Goal: Information Seeking & Learning: Learn about a topic

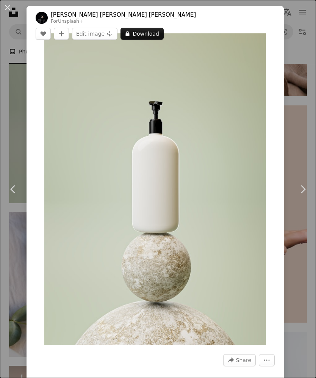
scroll to position [615, 0]
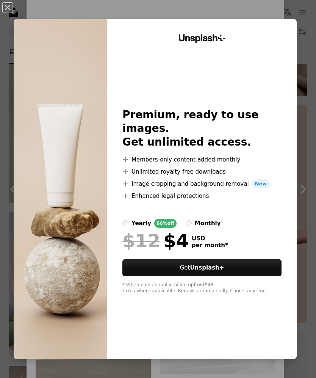
click at [12, 9] on button "An X shape" at bounding box center [7, 7] width 9 height 9
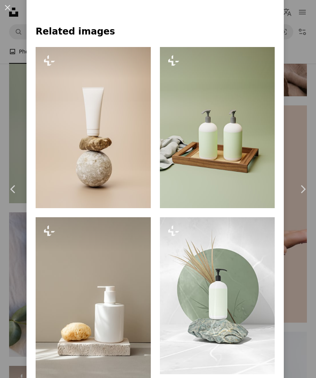
click at [12, 12] on button "An X shape" at bounding box center [7, 7] width 9 height 9
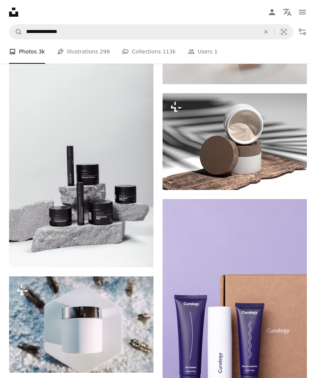
scroll to position [1701, 0]
click at [308, 29] on button "Filters" at bounding box center [302, 31] width 15 height 15
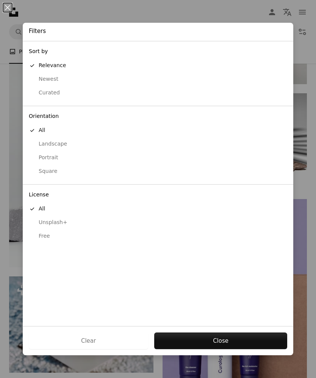
click at [39, 233] on div "Free" at bounding box center [158, 236] width 259 height 8
click at [219, 349] on button "Apply" at bounding box center [220, 341] width 133 height 17
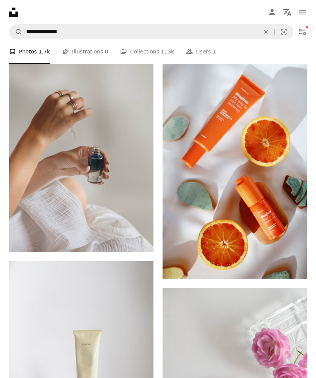
scroll to position [2076, 0]
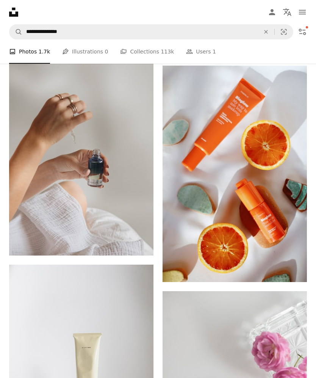
click at [52, 166] on img at bounding box center [81, 147] width 144 height 217
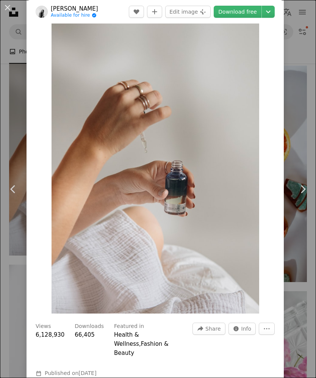
scroll to position [33, 0]
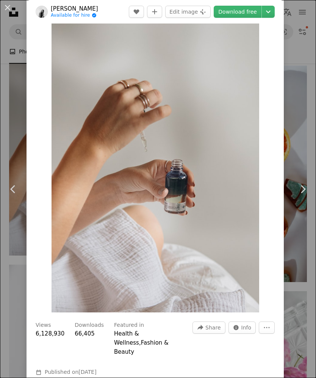
click at [12, 8] on button "An X shape" at bounding box center [7, 7] width 9 height 9
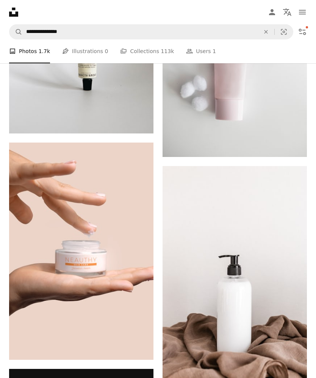
scroll to position [2424, 0]
click at [52, 187] on img at bounding box center [81, 251] width 144 height 217
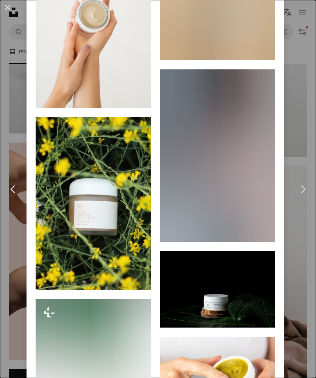
scroll to position [4618, 0]
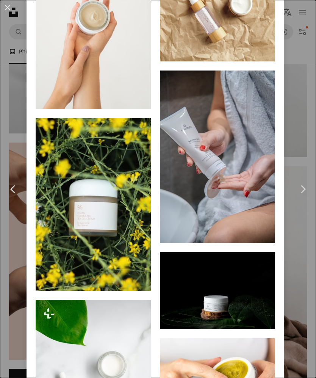
click at [85, 109] on img at bounding box center [93, 23] width 115 height 173
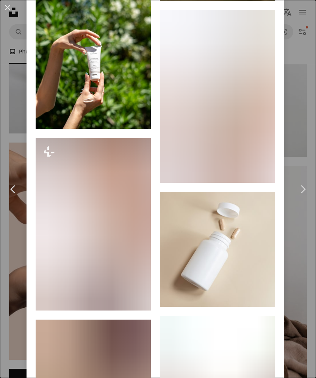
scroll to position [4387, 0]
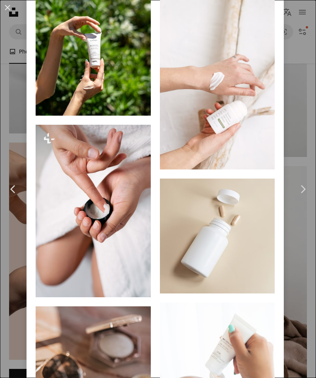
click at [11, 6] on button "An X shape" at bounding box center [7, 7] width 9 height 9
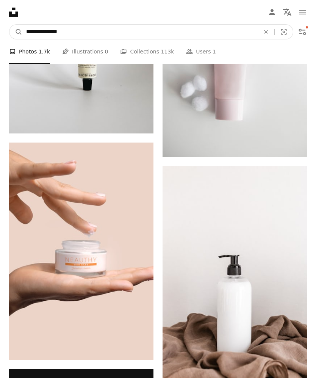
click at [219, 33] on input "**********" at bounding box center [140, 32] width 236 height 14
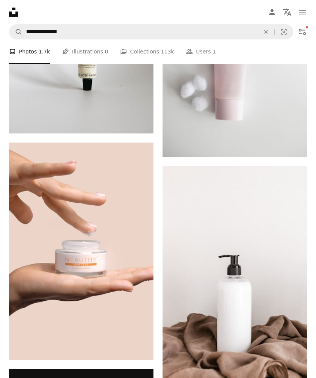
click at [266, 32] on icon "Find visuals sitewide" at bounding box center [265, 31] width 3 height 3
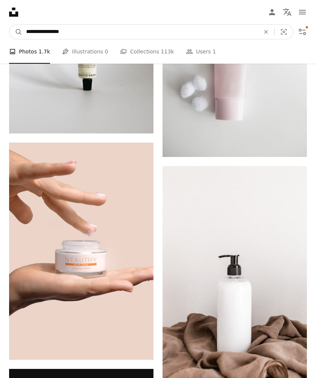
type input "**********"
click at [16, 32] on button "A magnifying glass" at bounding box center [15, 32] width 13 height 14
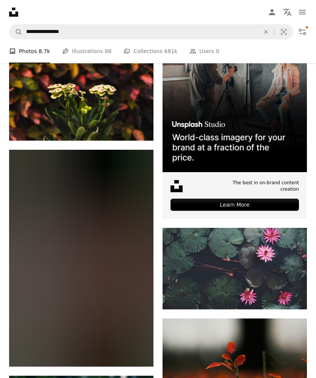
scroll to position [174, 0]
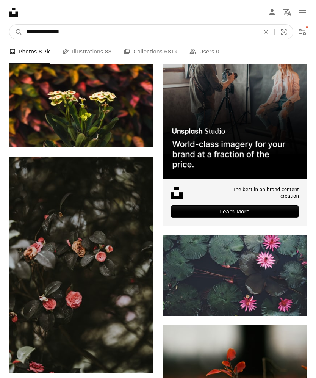
click at [234, 35] on input "**********" at bounding box center [140, 32] width 236 height 14
type input "**********"
click at [16, 32] on button "A magnifying glass" at bounding box center [15, 32] width 13 height 14
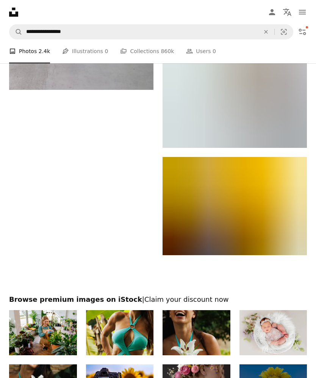
scroll to position [1872, 0]
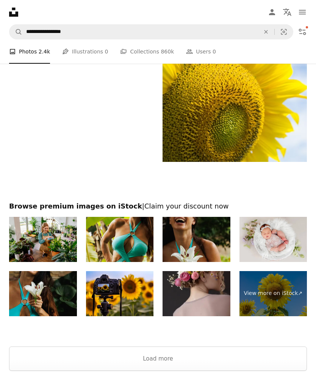
click at [193, 371] on button "Load more" at bounding box center [158, 359] width 298 height 24
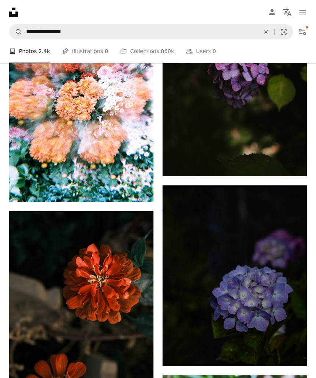
click at [267, 30] on icon "An X shape" at bounding box center [266, 32] width 17 height 6
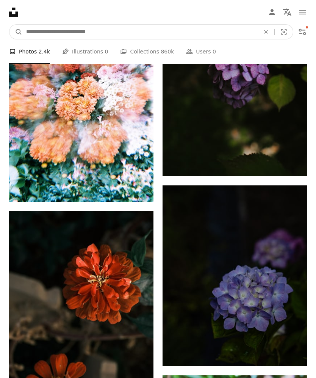
scroll to position [4774, 0]
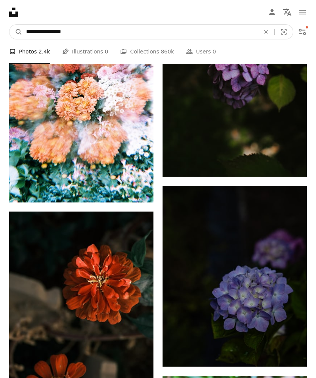
type input "**********"
click at [16, 31] on button "A magnifying glass" at bounding box center [15, 32] width 13 height 14
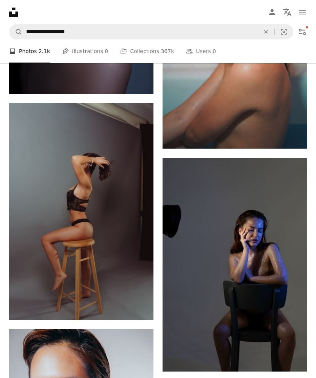
scroll to position [1306, 0]
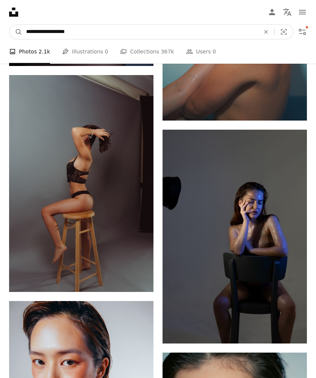
click at [47, 31] on input "**********" at bounding box center [140, 32] width 236 height 14
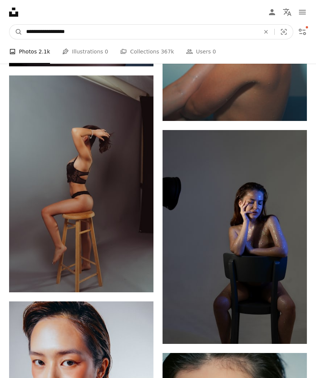
click at [16, 31] on button "A magnifying glass" at bounding box center [15, 32] width 13 height 14
type input "**********"
click at [16, 31] on button "A magnifying glass" at bounding box center [15, 32] width 13 height 14
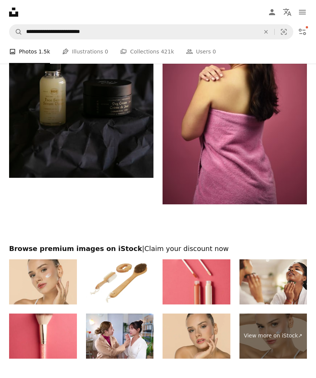
scroll to position [1873, 0]
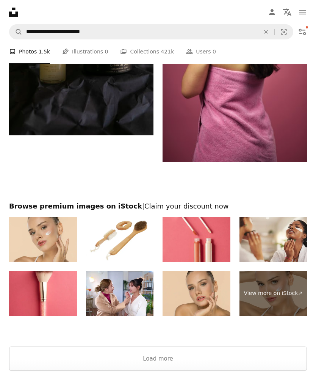
click at [230, 365] on button "Load more" at bounding box center [158, 359] width 298 height 24
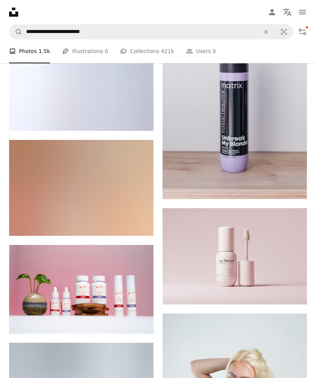
scroll to position [14897, 0]
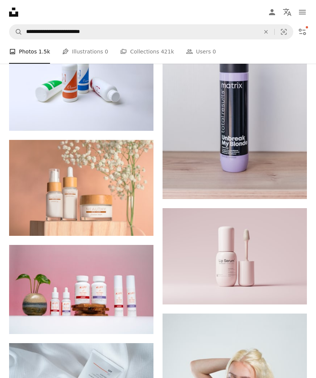
click at [49, 177] on img at bounding box center [81, 188] width 144 height 96
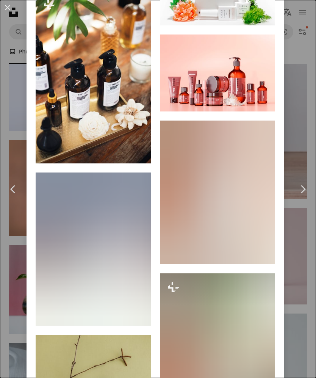
scroll to position [2022, 0]
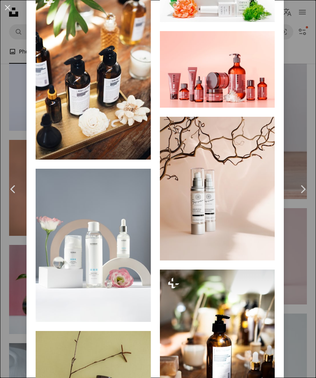
click at [65, 226] on img at bounding box center [93, 245] width 115 height 153
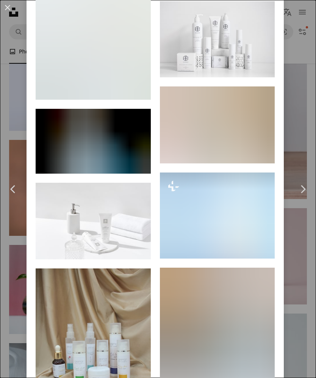
scroll to position [2600, 0]
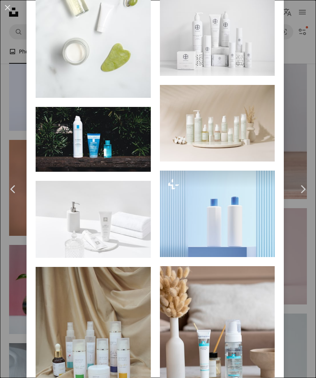
click at [246, 257] on img at bounding box center [217, 214] width 115 height 86
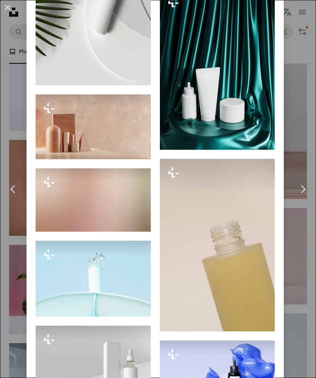
scroll to position [3418, 0]
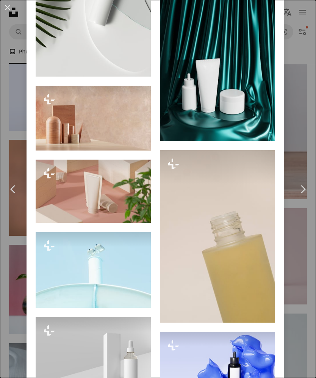
click at [73, 151] on img at bounding box center [93, 118] width 115 height 65
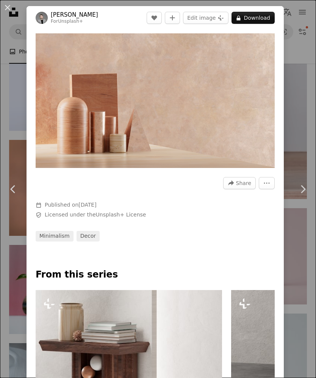
click at [10, 8] on button "An X shape" at bounding box center [7, 7] width 9 height 9
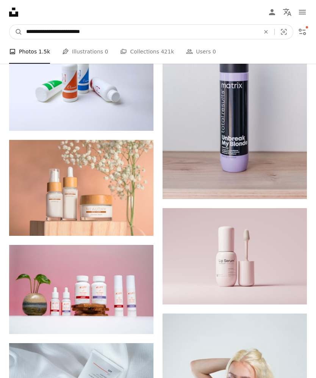
click at [71, 30] on input "**********" at bounding box center [140, 32] width 236 height 14
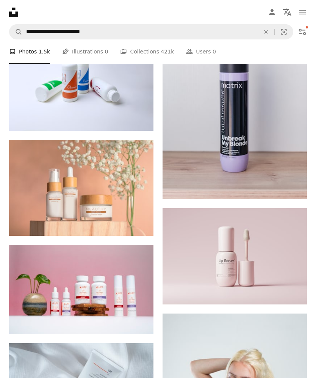
click at [269, 34] on icon "An X shape" at bounding box center [266, 32] width 17 height 6
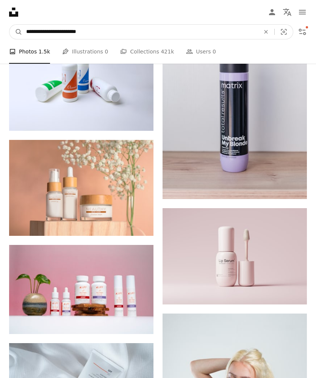
type input "**********"
click at [16, 32] on button "A magnifying glass" at bounding box center [15, 32] width 13 height 14
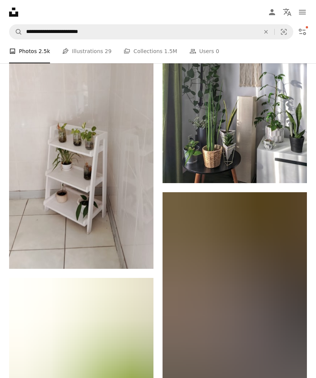
scroll to position [1490, 0]
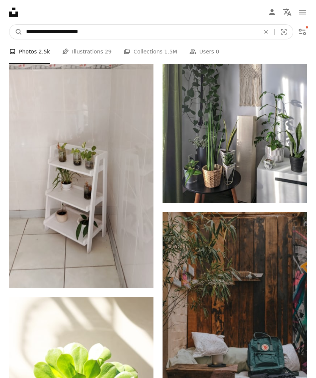
click at [38, 29] on input "**********" at bounding box center [140, 32] width 236 height 14
type input "**********"
click at [16, 32] on button "A magnifying glass" at bounding box center [15, 32] width 13 height 14
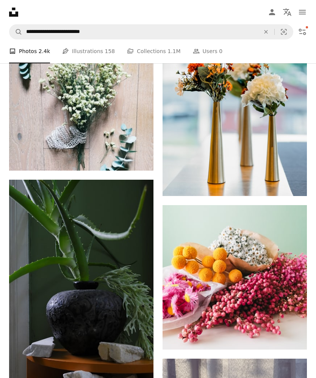
click at [275, 141] on img at bounding box center [235, 106] width 144 height 181
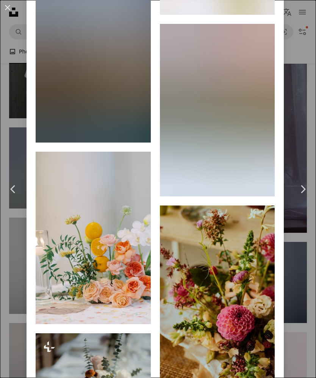
scroll to position [1725, 0]
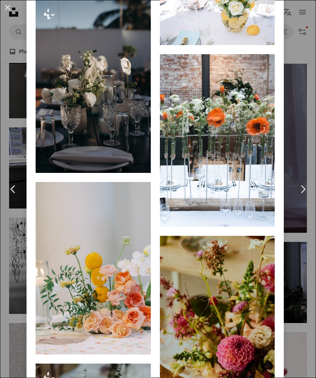
click at [4, 3] on button "An X shape" at bounding box center [7, 7] width 9 height 9
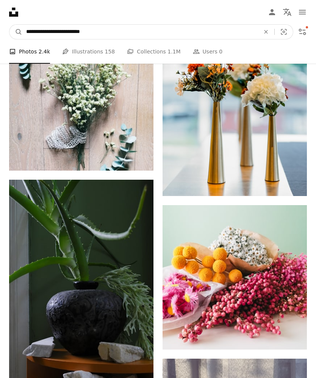
click at [105, 32] on input "**********" at bounding box center [140, 32] width 236 height 14
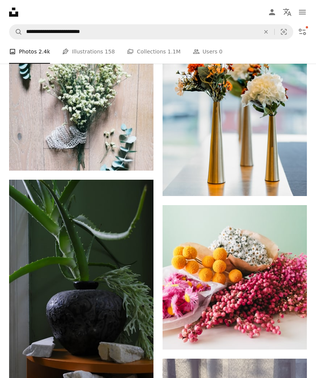
click at [266, 36] on button "An X shape" at bounding box center [266, 32] width 17 height 14
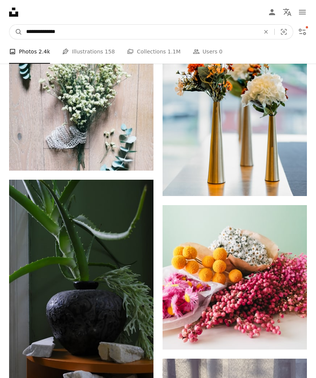
type input "**********"
click at [16, 32] on button "A magnifying glass" at bounding box center [15, 32] width 13 height 14
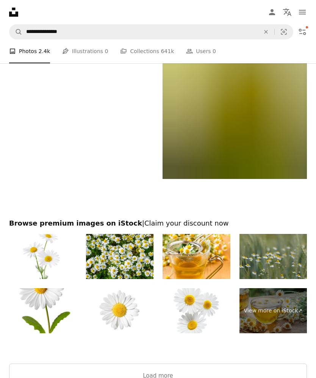
scroll to position [1932, 0]
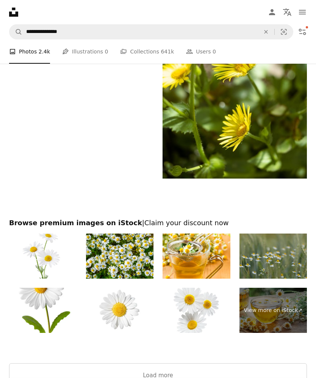
click at [196, 378] on button "Load more" at bounding box center [158, 375] width 298 height 24
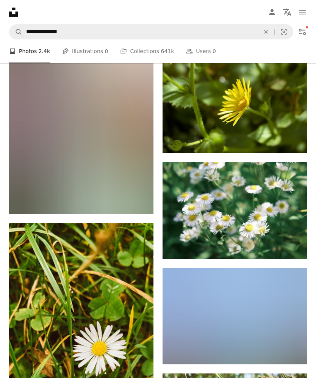
scroll to position [2007, 0]
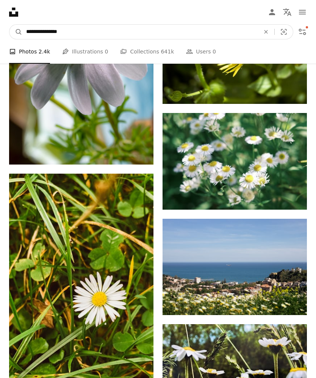
click at [200, 31] on input "**********" at bounding box center [140, 32] width 236 height 14
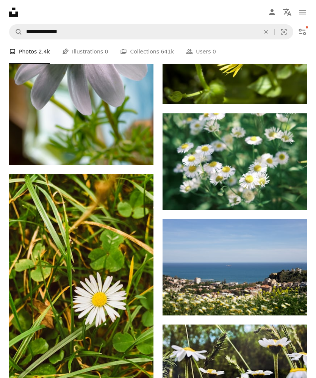
click at [265, 33] on icon "Find visuals sitewide" at bounding box center [265, 31] width 3 height 3
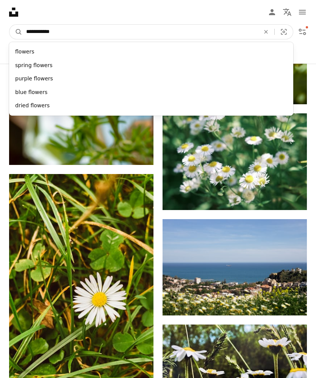
type input "**********"
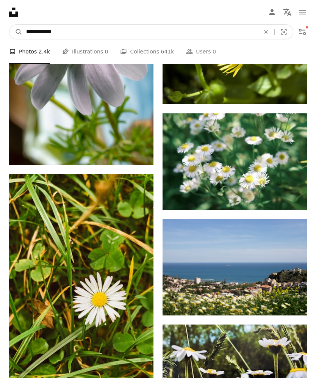
click at [16, 31] on button "A magnifying glass" at bounding box center [15, 32] width 13 height 14
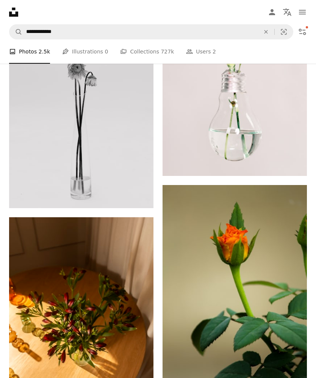
scroll to position [416, 0]
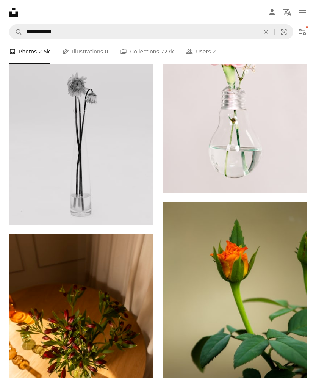
click at [59, 116] on img at bounding box center [81, 114] width 144 height 221
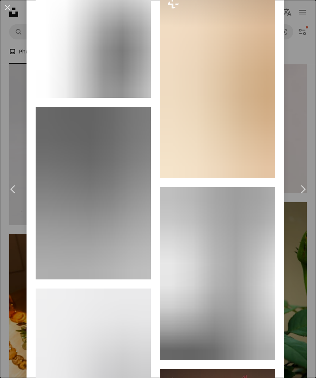
scroll to position [2076, 0]
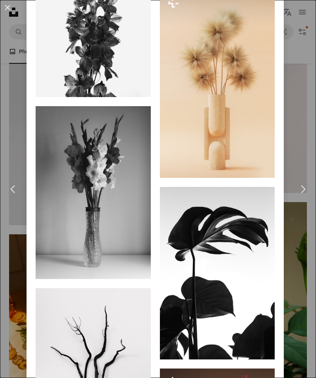
click at [245, 178] on img at bounding box center [217, 83] width 115 height 189
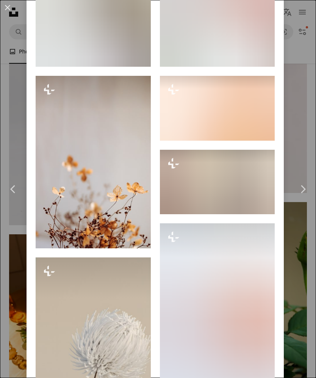
scroll to position [791, 0]
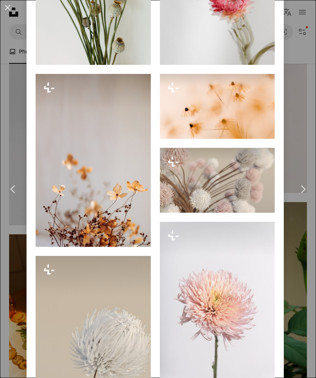
click at [308, 159] on div "An X shape Chevron left Chevron right [PERSON_NAME] [PERSON_NAME] [PERSON_NAME]…" at bounding box center [158, 189] width 316 height 378
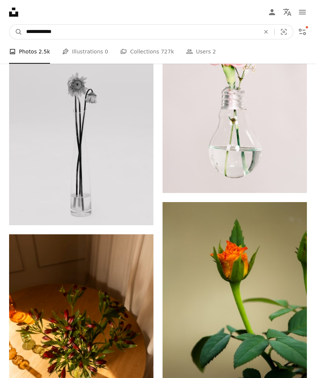
click at [86, 31] on input "**********" at bounding box center [140, 32] width 236 height 14
type input "**********"
click at [16, 32] on button "A magnifying glass" at bounding box center [15, 32] width 13 height 14
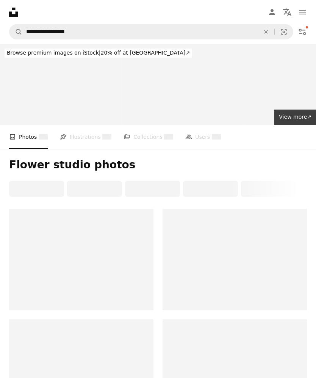
click at [296, 333] on div at bounding box center [235, 369] width 144 height 101
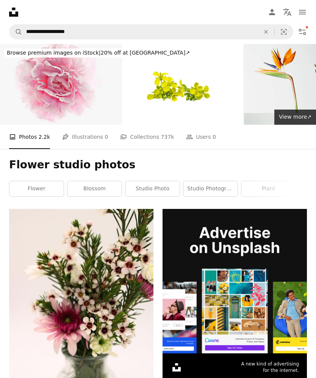
click at [306, 31] on icon "Filters" at bounding box center [302, 31] width 9 height 9
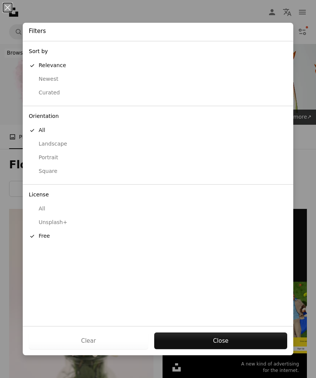
click at [237, 346] on button "Close" at bounding box center [220, 341] width 133 height 17
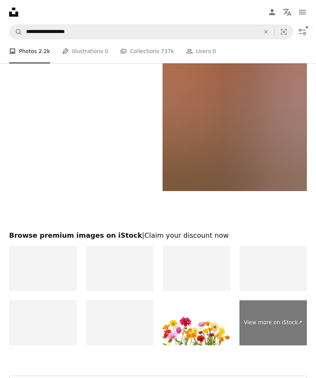
scroll to position [2220, 0]
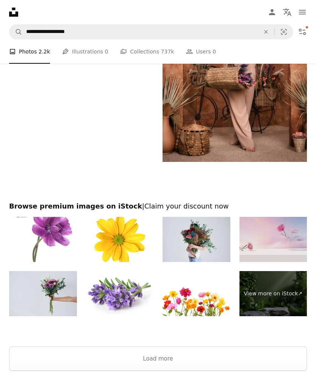
click at [64, 362] on button "Load more" at bounding box center [158, 359] width 298 height 24
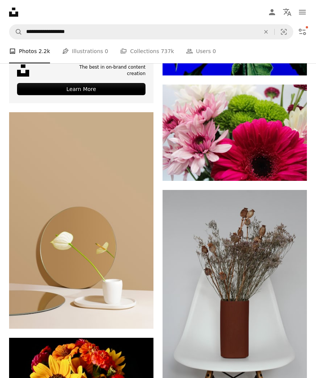
scroll to position [2759, 0]
click at [55, 173] on img at bounding box center [81, 220] width 144 height 217
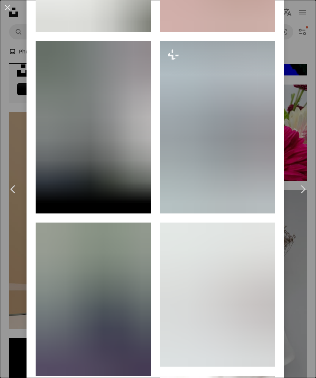
scroll to position [777, 0]
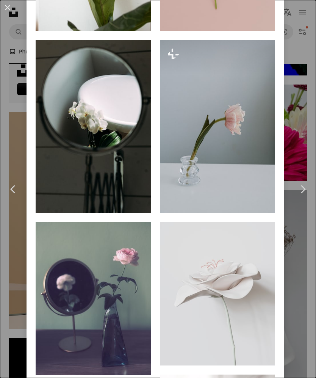
click at [251, 199] on img at bounding box center [217, 126] width 115 height 173
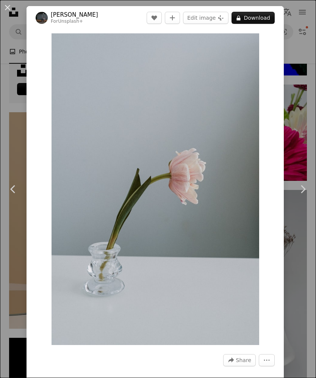
click at [8, 6] on button "An X shape" at bounding box center [7, 7] width 9 height 9
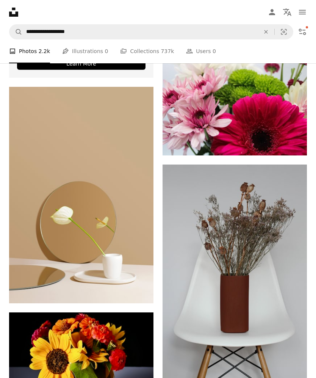
scroll to position [2784, 0]
click at [129, 157] on img at bounding box center [81, 195] width 144 height 217
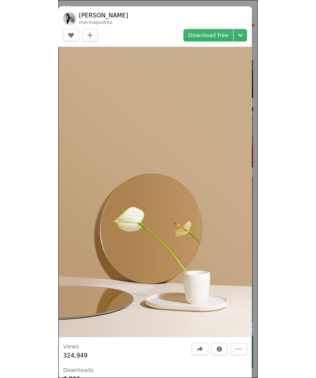
scroll to position [4321, 0]
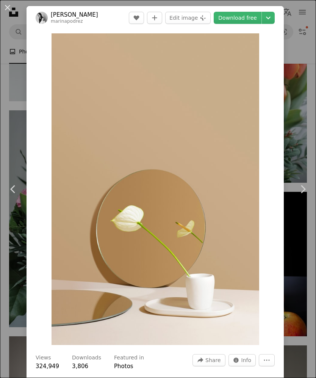
click at [10, 12] on button "An X shape" at bounding box center [7, 7] width 9 height 9
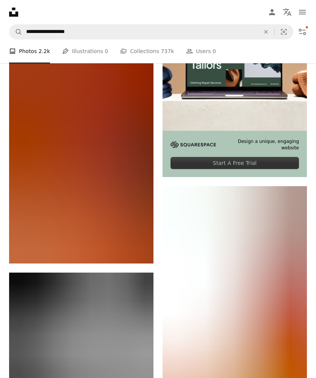
scroll to position [5153, 0]
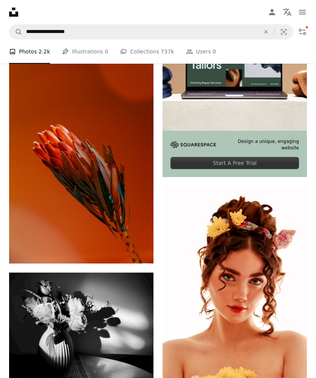
click at [119, 198] on img at bounding box center [81, 155] width 144 height 217
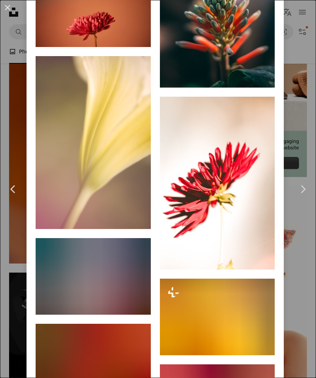
scroll to position [3560, 0]
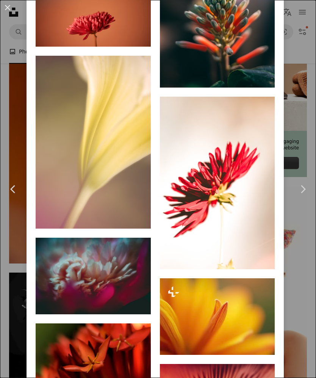
click at [303, 200] on link "Chevron right" at bounding box center [303, 189] width 27 height 73
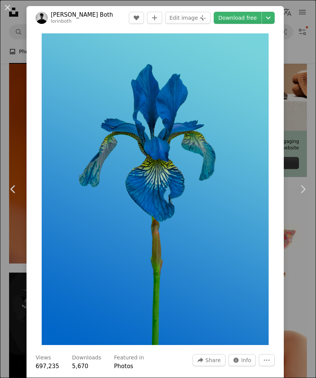
click at [12, 4] on button "An X shape" at bounding box center [7, 7] width 9 height 9
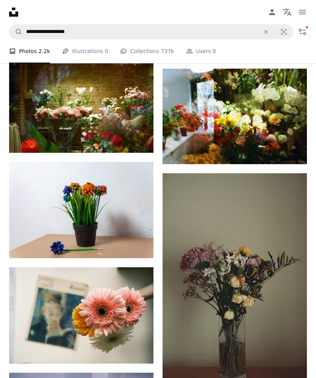
scroll to position [9195, 0]
